Goal: Task Accomplishment & Management: Complete application form

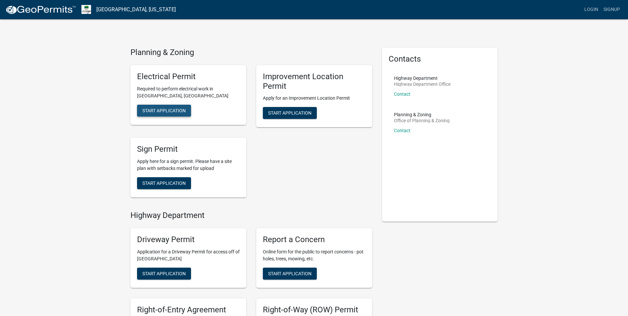
click at [169, 108] on span "Start Application" at bounding box center [163, 110] width 43 height 5
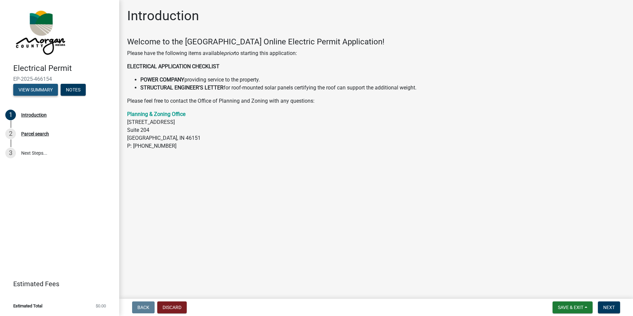
click at [33, 92] on button "View Summary" at bounding box center [35, 90] width 45 height 12
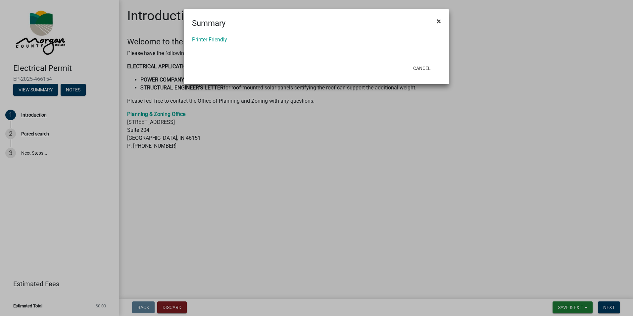
click at [441, 20] on button "×" at bounding box center [438, 21] width 15 height 19
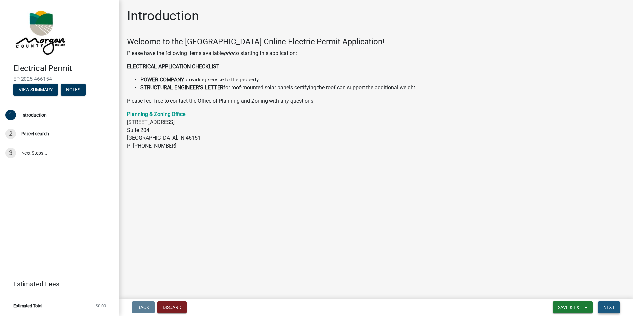
click at [607, 306] on span "Next" at bounding box center [609, 306] width 12 height 5
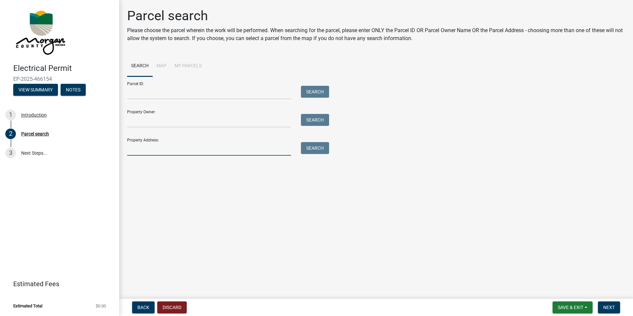
click at [174, 147] on input "Property Address:" at bounding box center [209, 149] width 164 height 14
click at [214, 117] on input "Property Owner:" at bounding box center [209, 121] width 164 height 14
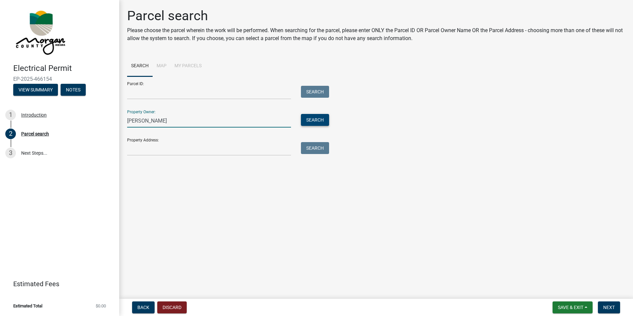
type input "[PERSON_NAME]"
click at [323, 122] on button "Search" at bounding box center [315, 120] width 28 height 12
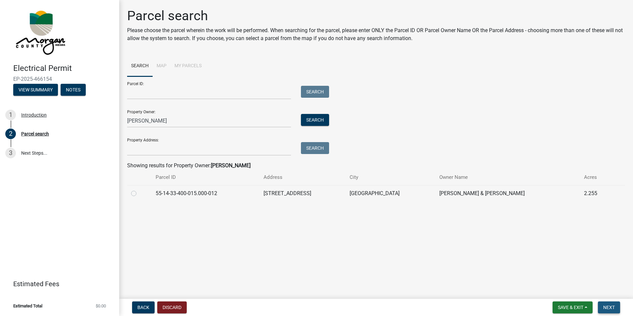
click at [601, 309] on button "Next" at bounding box center [609, 307] width 22 height 12
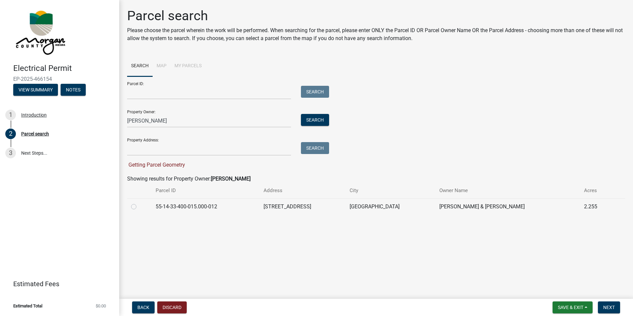
drag, startPoint x: 322, startPoint y: 206, endPoint x: 267, endPoint y: 203, distance: 55.7
click at [267, 203] on td "[STREET_ADDRESS]" at bounding box center [302, 206] width 86 height 16
click at [139, 203] on label at bounding box center [139, 203] width 0 height 0
click at [139, 206] on input "radio" at bounding box center [141, 205] width 4 height 4
radio input "true"
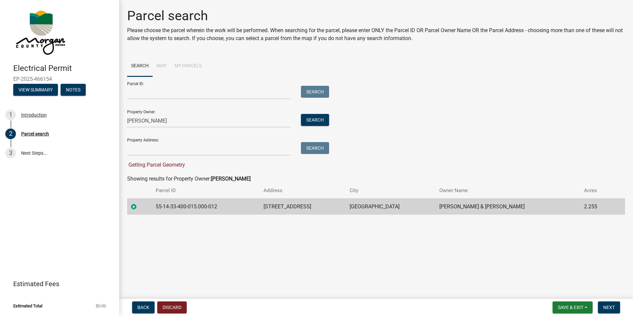
click at [254, 241] on main "Parcel search Please choose the parcel wherein the work will be performed. When…" at bounding box center [376, 148] width 514 height 296
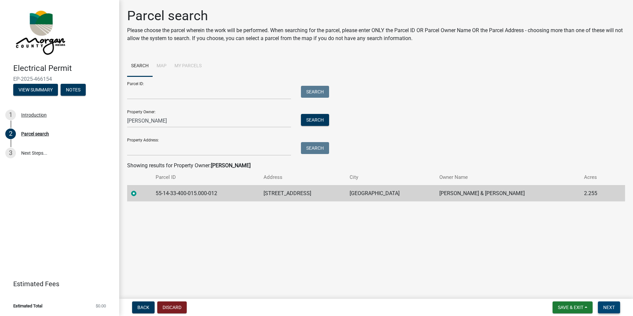
click at [607, 305] on span "Next" at bounding box center [609, 306] width 12 height 5
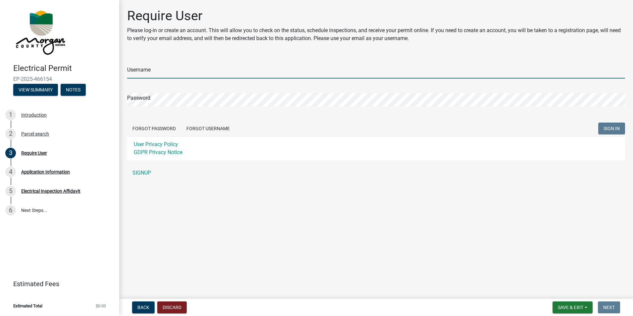
click at [257, 71] on input "Username" at bounding box center [376, 72] width 498 height 14
type input "[EMAIL_ADDRESS][PERSON_NAME][DOMAIN_NAME]"
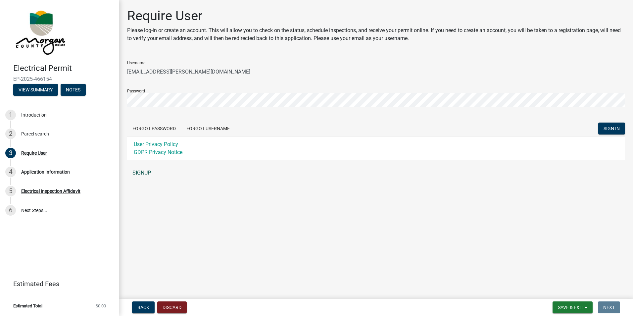
click at [146, 173] on link "SIGNUP" at bounding box center [376, 172] width 498 height 13
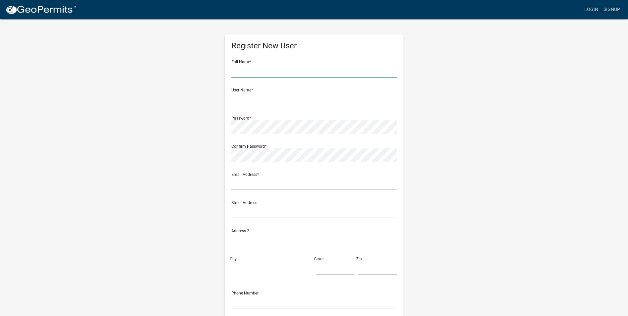
click at [283, 71] on input "text" at bounding box center [313, 71] width 165 height 14
type input "[PERSON_NAME] Inc"
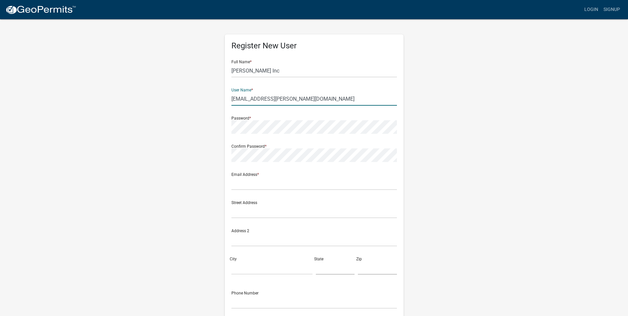
type input "[EMAIL_ADDRESS][PERSON_NAME][DOMAIN_NAME]"
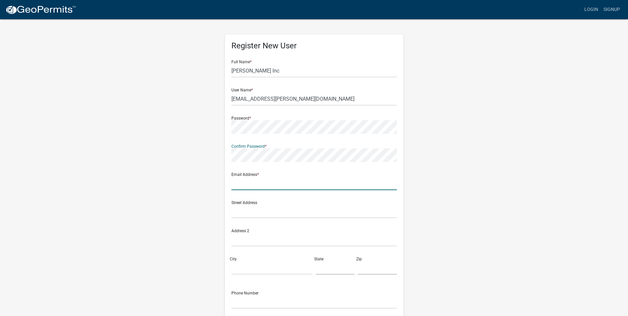
click at [305, 181] on input "text" at bounding box center [313, 183] width 165 height 14
type input "[EMAIL_ADDRESS][PERSON_NAME][DOMAIN_NAME]"
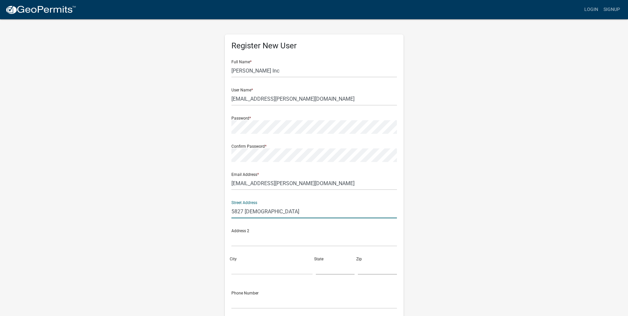
type input "[STREET_ADDRESS][DEMOGRAPHIC_DATA]"
type input "[GEOGRAPHIC_DATA], IN 46237"
type input "IN"
type input "46203"
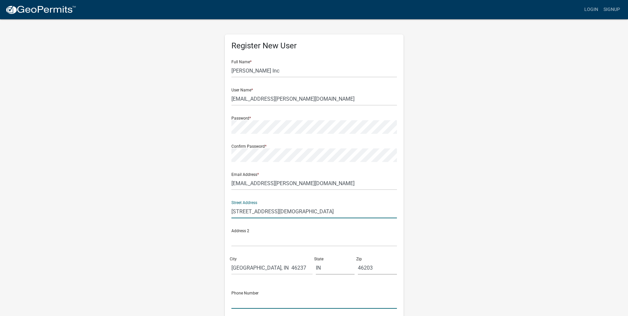
type input "3177751011"
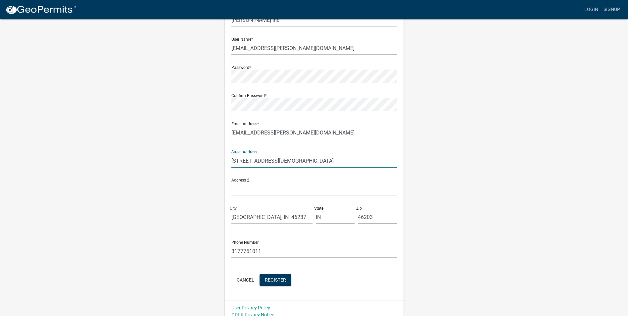
scroll to position [57, 0]
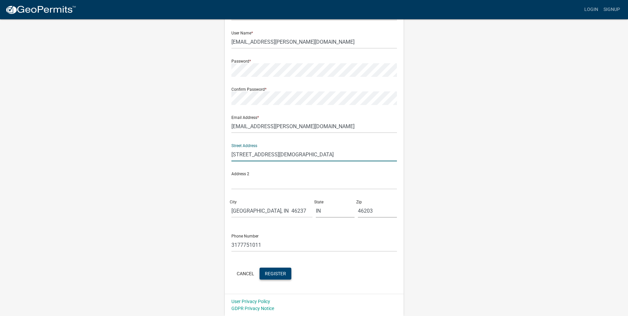
click at [270, 274] on span "Register" at bounding box center [275, 272] width 21 height 5
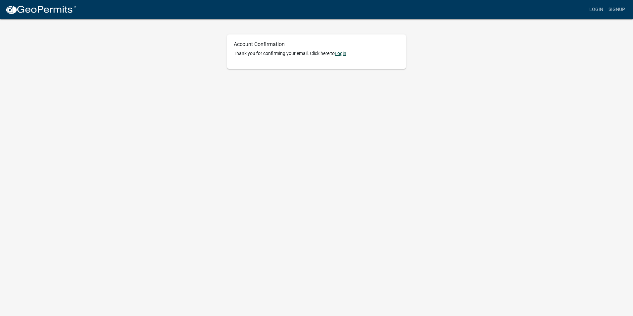
click at [340, 53] on link "Login" at bounding box center [341, 53] width 12 height 5
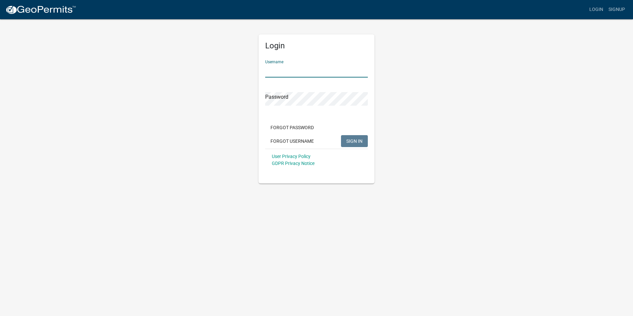
click at [302, 68] on input "Username" at bounding box center [316, 71] width 103 height 14
type input "schedule@joe-schmo.co"
click at [366, 140] on button "SIGN IN" at bounding box center [354, 141] width 27 height 12
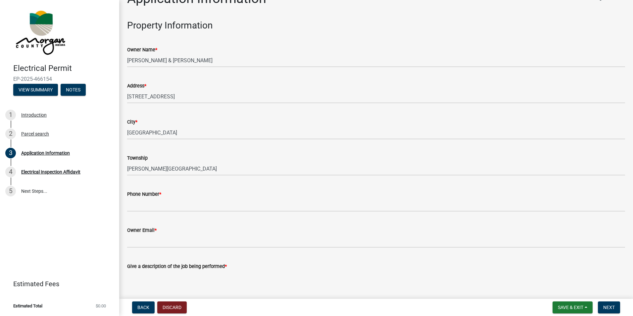
scroll to position [66, 0]
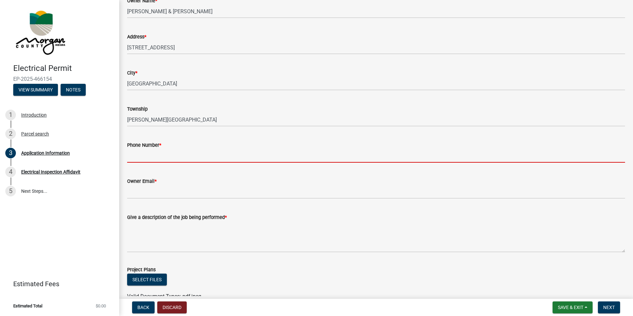
click at [193, 159] on input "Phone Number *" at bounding box center [376, 156] width 498 height 14
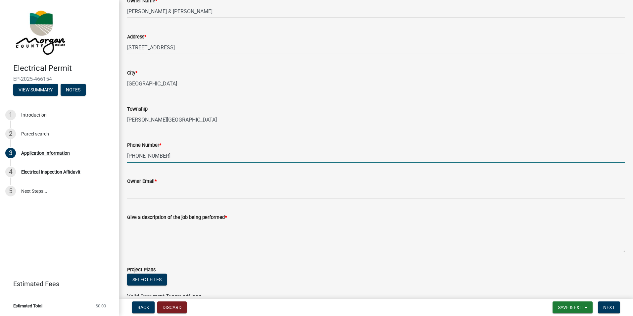
type input "317-371-7697"
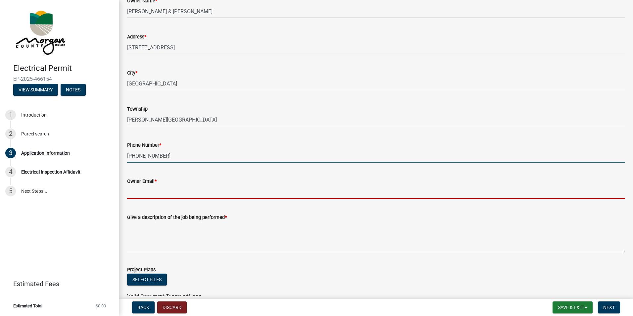
click at [189, 192] on input "Owner Email *" at bounding box center [376, 192] width 498 height 14
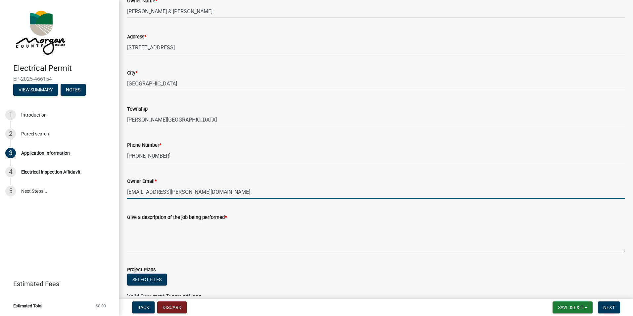
type input "[EMAIL_ADDRESS][PERSON_NAME][DOMAIN_NAME]"
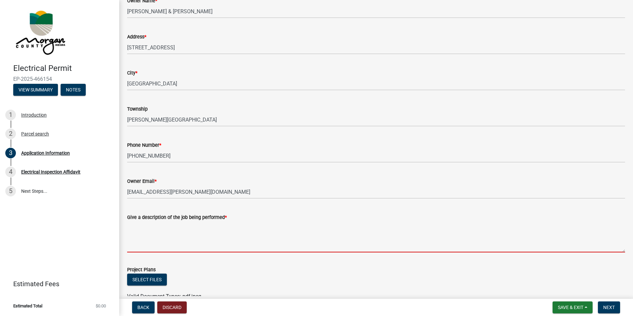
click at [189, 243] on textarea "Give a description of the job being performed *" at bounding box center [376, 236] width 498 height 31
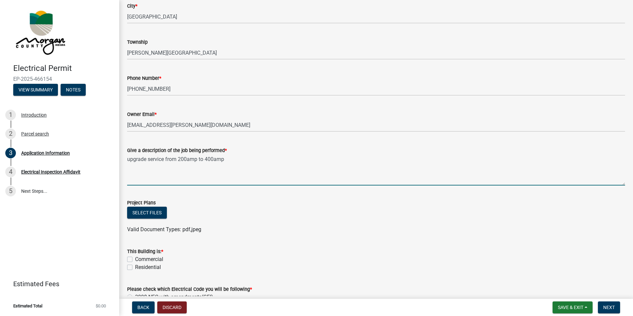
scroll to position [199, 0]
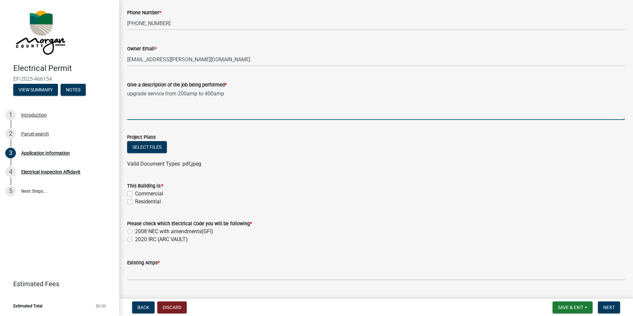
type textarea "upgrade service from 200amp to 400amp"
click at [135, 203] on label "Residential" at bounding box center [148, 202] width 26 height 8
click at [135, 202] on input "Residential" at bounding box center [137, 200] width 4 height 4
checkbox input "true"
checkbox input "false"
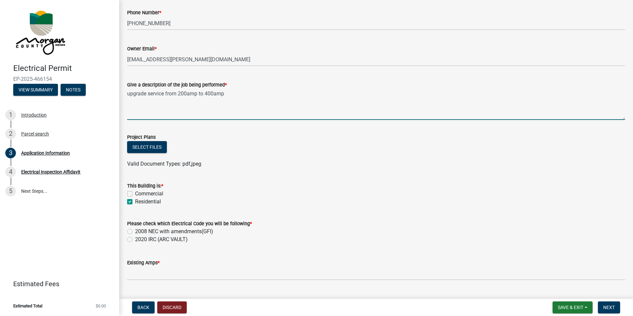
checkbox input "true"
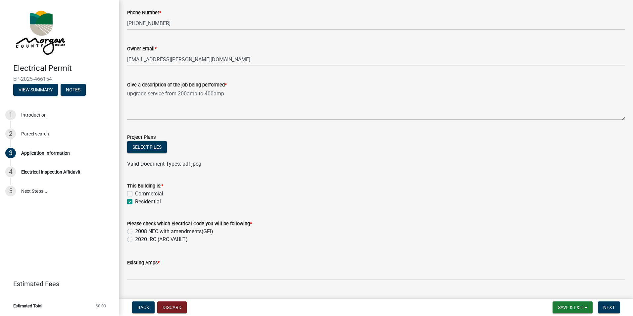
click at [135, 230] on label "2008 NEC with amendments(GFI)" at bounding box center [174, 231] width 78 height 8
click at [135, 230] on input "2008 NEC with amendments(GFI)" at bounding box center [137, 229] width 4 height 4
radio input "true"
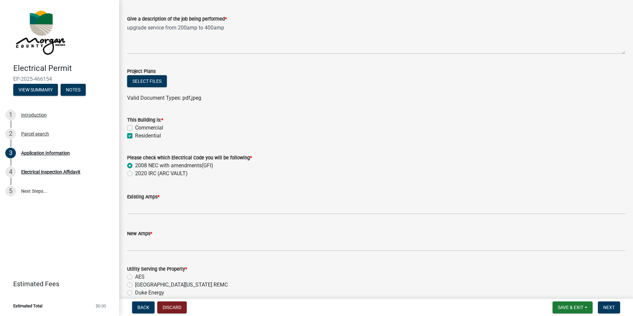
scroll to position [265, 0]
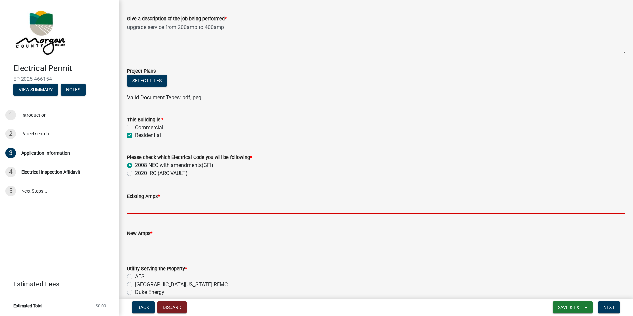
click at [199, 209] on input "text" at bounding box center [376, 207] width 498 height 14
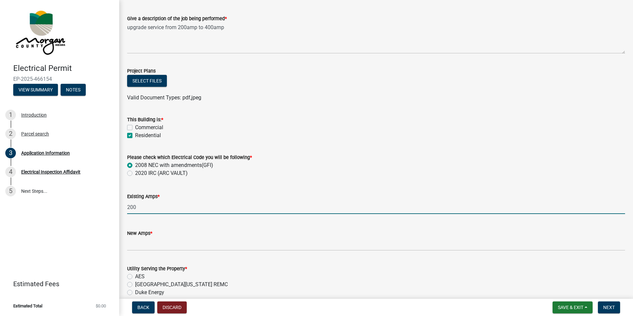
type input "200"
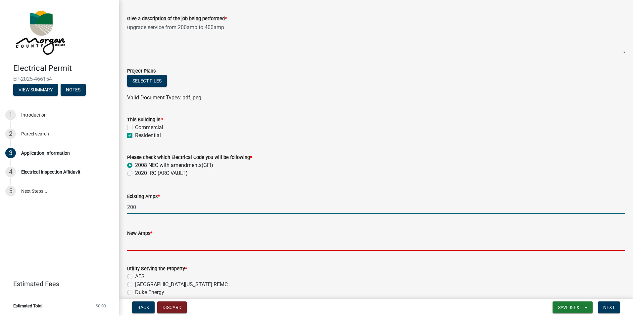
click at [218, 240] on input "text" at bounding box center [376, 244] width 498 height 14
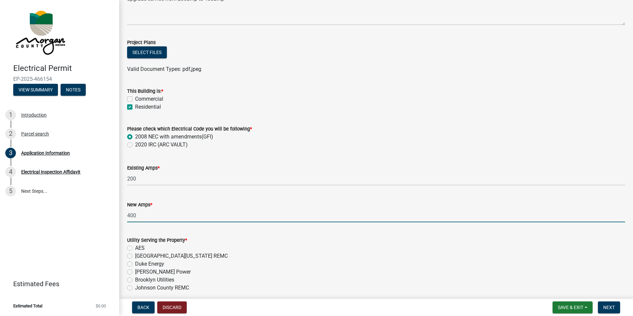
scroll to position [331, 0]
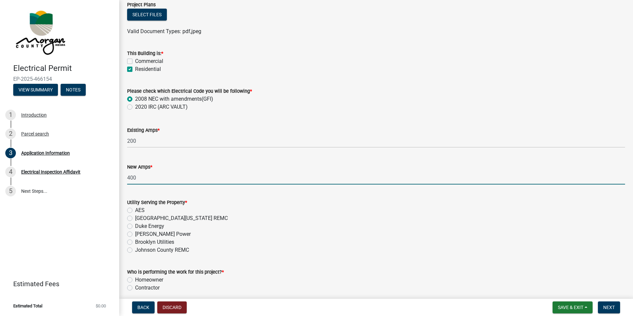
type input "400"
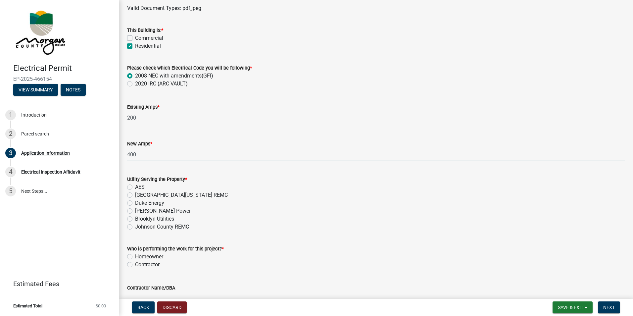
scroll to position [397, 0]
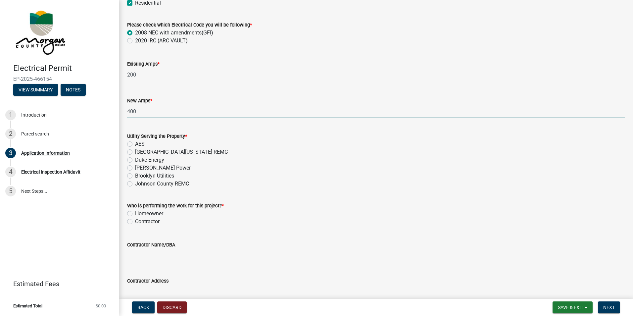
click at [135, 153] on label "South Central Indiana REMC" at bounding box center [181, 152] width 93 height 8
click at [135, 152] on input "South Central Indiana REMC" at bounding box center [137, 150] width 4 height 4
radio input "true"
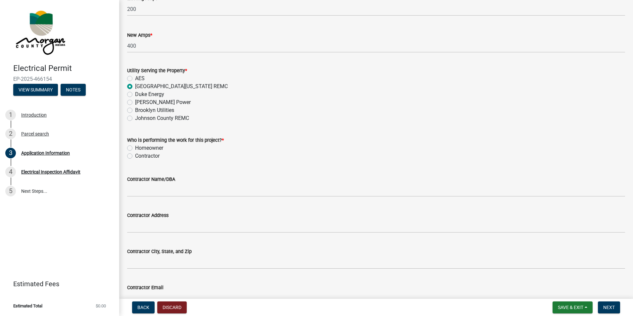
scroll to position [463, 0]
click at [135, 154] on label "Contractor" at bounding box center [147, 155] width 24 height 8
click at [135, 154] on input "Contractor" at bounding box center [137, 153] width 4 height 4
radio input "true"
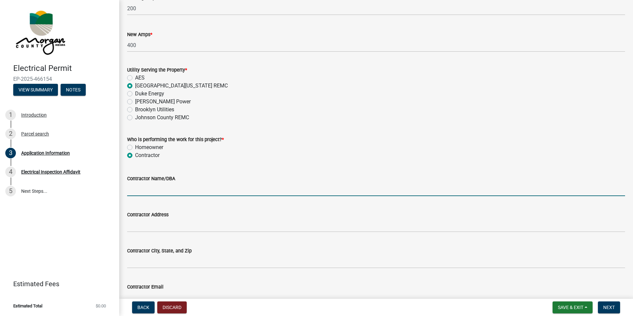
click at [203, 187] on input "Contractor Name/DBA" at bounding box center [376, 189] width 498 height 14
type input "[PERSON_NAME] Inc"
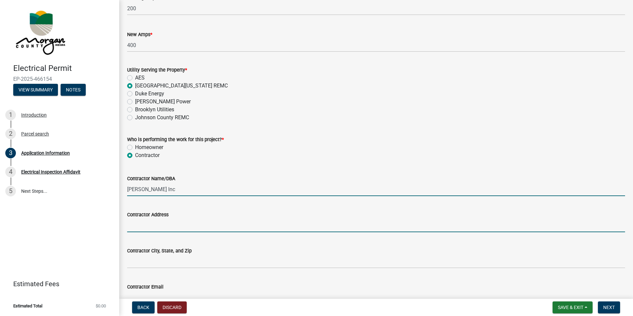
click at [204, 219] on input "Contractor Address" at bounding box center [376, 225] width 498 height 14
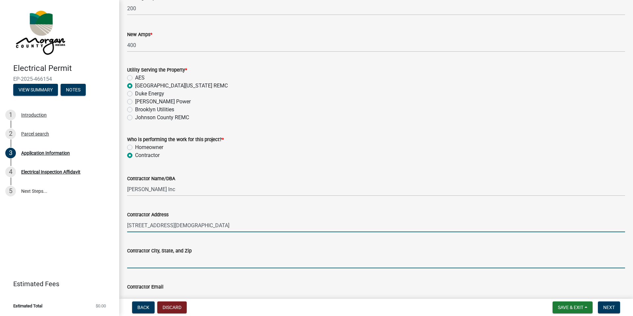
click at [229, 225] on input "[STREET_ADDRESS][DEMOGRAPHIC_DATA]" at bounding box center [376, 225] width 498 height 14
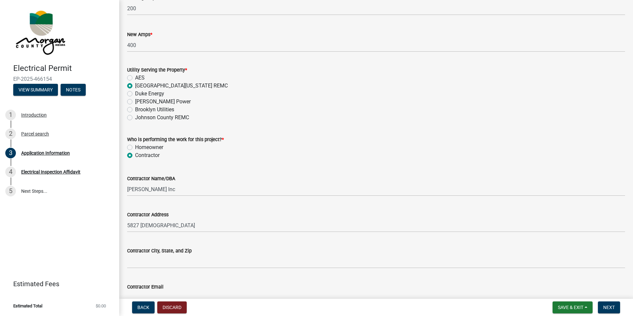
click at [327, 119] on div "Johnson County REMC" at bounding box center [376, 117] width 498 height 8
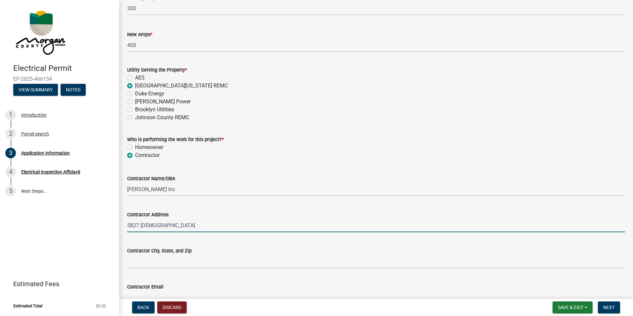
click at [165, 224] on input "5827 [DEMOGRAPHIC_DATA]" at bounding box center [376, 225] width 498 height 14
type input "5827 Churchman Ave"
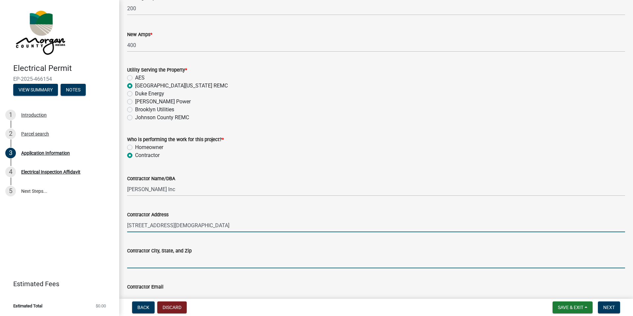
click at [200, 263] on input "Contractor City, State, and Zip" at bounding box center [376, 261] width 498 height 14
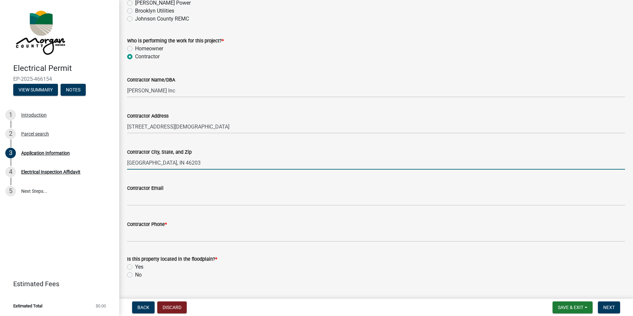
scroll to position [563, 0]
type input "Indianapolis, IN 46203"
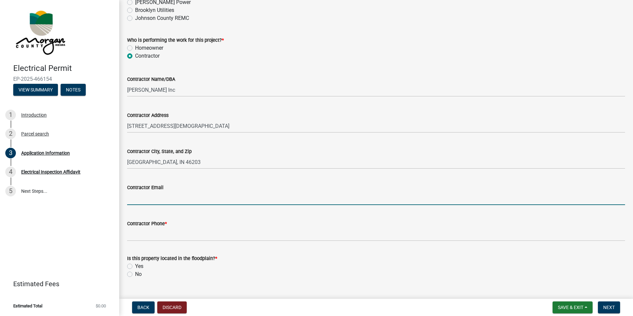
click at [205, 201] on input "Contractor Email" at bounding box center [376, 198] width 498 height 14
type input "[EMAIL_ADDRESS][PERSON_NAME][DOMAIN_NAME]"
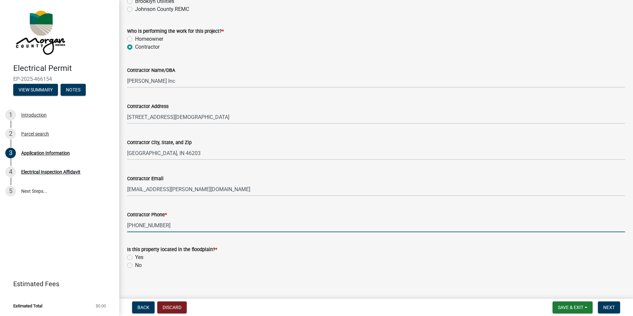
scroll to position [576, 0]
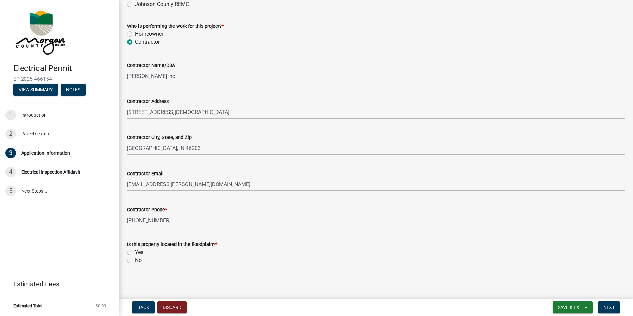
type input "317-775-1011"
click at [135, 261] on label "No" at bounding box center [138, 260] width 7 height 8
click at [135, 260] on input "No" at bounding box center [137, 258] width 4 height 4
radio input "true"
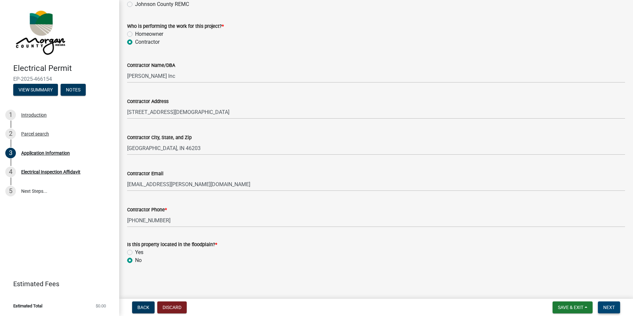
click at [607, 301] on button "Next" at bounding box center [609, 307] width 22 height 12
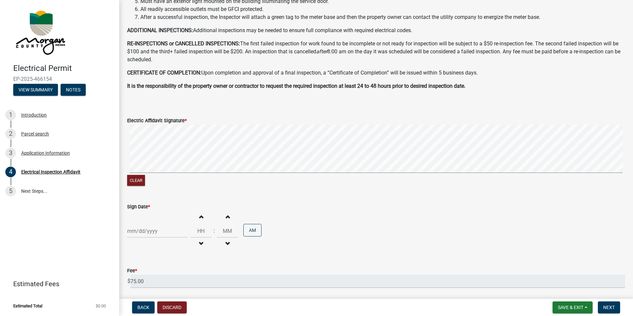
scroll to position [192, 0]
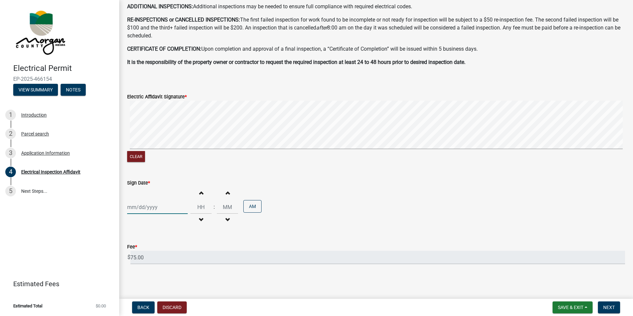
click at [161, 208] on div at bounding box center [157, 207] width 61 height 14
select select "8"
select select "2025"
click at [144, 172] on div "19" at bounding box center [144, 171] width 11 height 11
type input "08/19/2025"
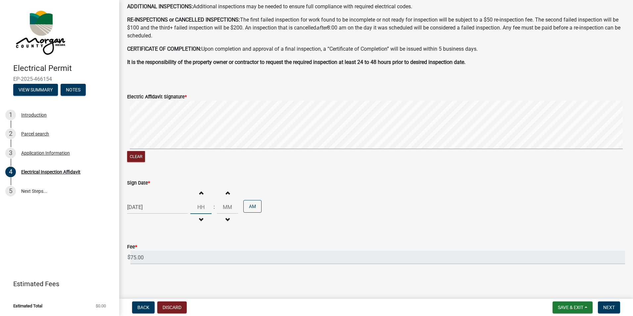
click at [204, 207] on input "Hours" at bounding box center [200, 207] width 21 height 14
click at [200, 217] on span "button" at bounding box center [200, 219] width 3 height 5
type input "11"
type input "00"
click at [199, 193] on span "button" at bounding box center [200, 192] width 3 height 5
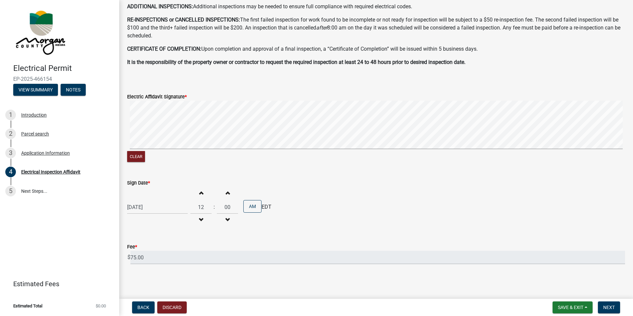
click at [199, 193] on span "button" at bounding box center [200, 192] width 3 height 5
click at [226, 220] on span "button" at bounding box center [227, 219] width 3 height 5
type input "12"
click at [226, 220] on span "button" at bounding box center [227, 219] width 3 height 5
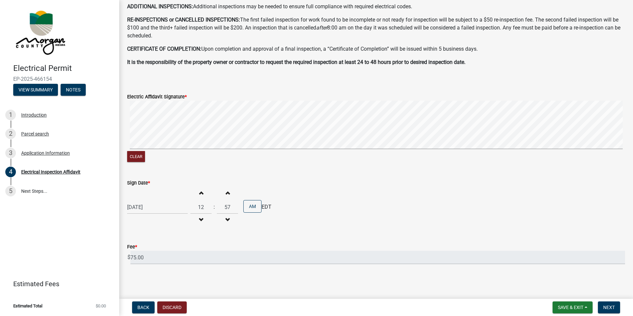
click at [226, 220] on span "button" at bounding box center [227, 219] width 3 height 5
click at [226, 219] on span "button" at bounding box center [227, 219] width 3 height 5
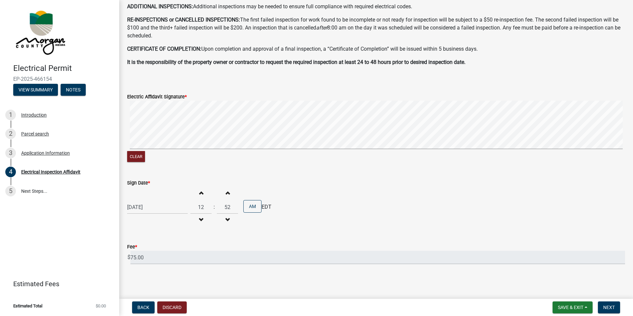
click at [226, 219] on span "button" at bounding box center [227, 219] width 3 height 5
click at [226, 220] on span "button" at bounding box center [227, 219] width 3 height 5
click at [226, 219] on span "button" at bounding box center [227, 219] width 3 height 5
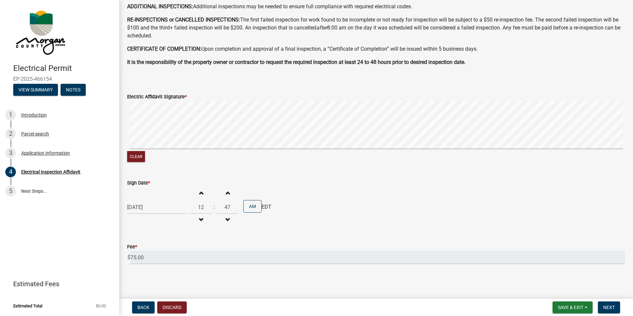
click at [226, 219] on span "button" at bounding box center [227, 219] width 3 height 5
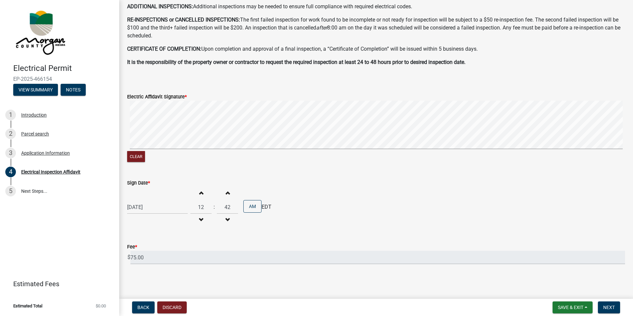
click at [226, 219] on span "button" at bounding box center [227, 219] width 3 height 5
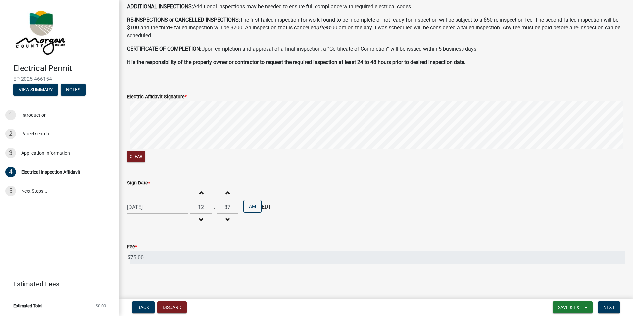
click at [226, 219] on span "button" at bounding box center [227, 219] width 3 height 5
type input "35"
click at [265, 206] on span "EDT" at bounding box center [266, 207] width 10 height 8
click at [266, 205] on span "EDT" at bounding box center [266, 207] width 10 height 8
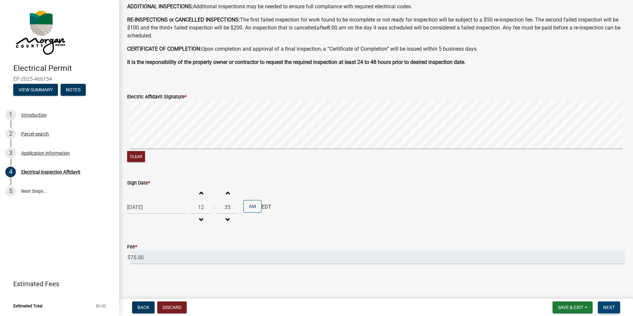
click at [606, 303] on button "Next" at bounding box center [609, 307] width 22 height 12
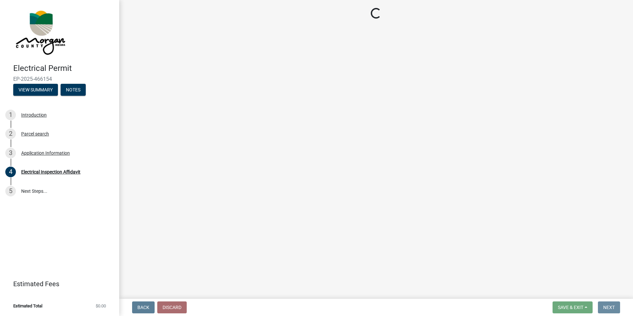
scroll to position [0, 0]
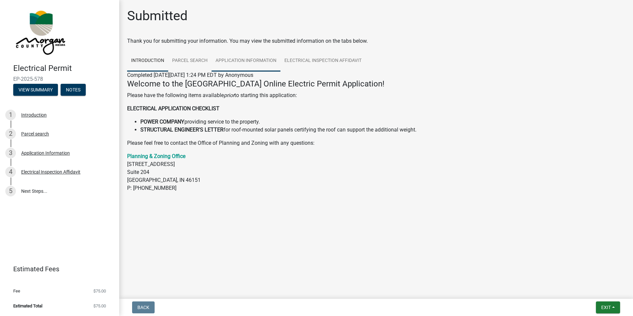
click at [258, 59] on link "Application Information" at bounding box center [245, 60] width 69 height 21
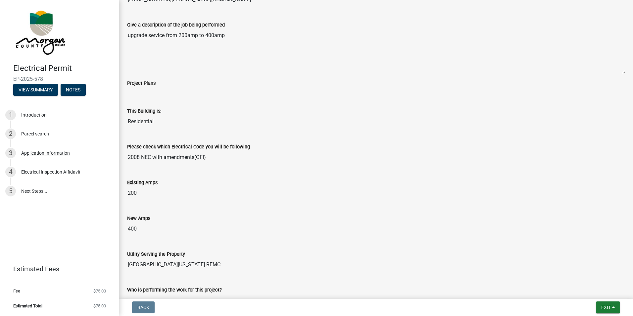
scroll to position [287, 0]
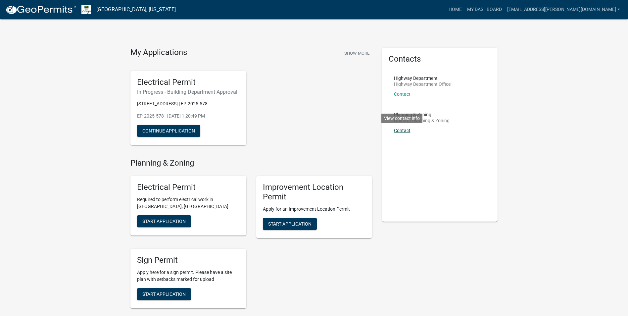
click at [403, 132] on link "Contact" at bounding box center [402, 130] width 17 height 5
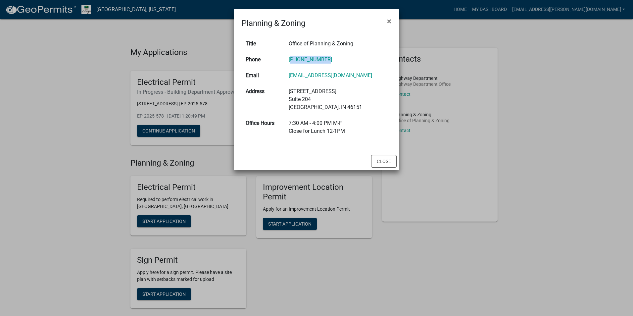
drag, startPoint x: 335, startPoint y: 59, endPoint x: 294, endPoint y: 61, distance: 40.4
click at [294, 61] on td "765-342-1060" at bounding box center [338, 60] width 107 height 16
copy link "765-342-1060"
click at [390, 23] on span "×" at bounding box center [389, 21] width 4 height 9
